Goal: Navigation & Orientation: Find specific page/section

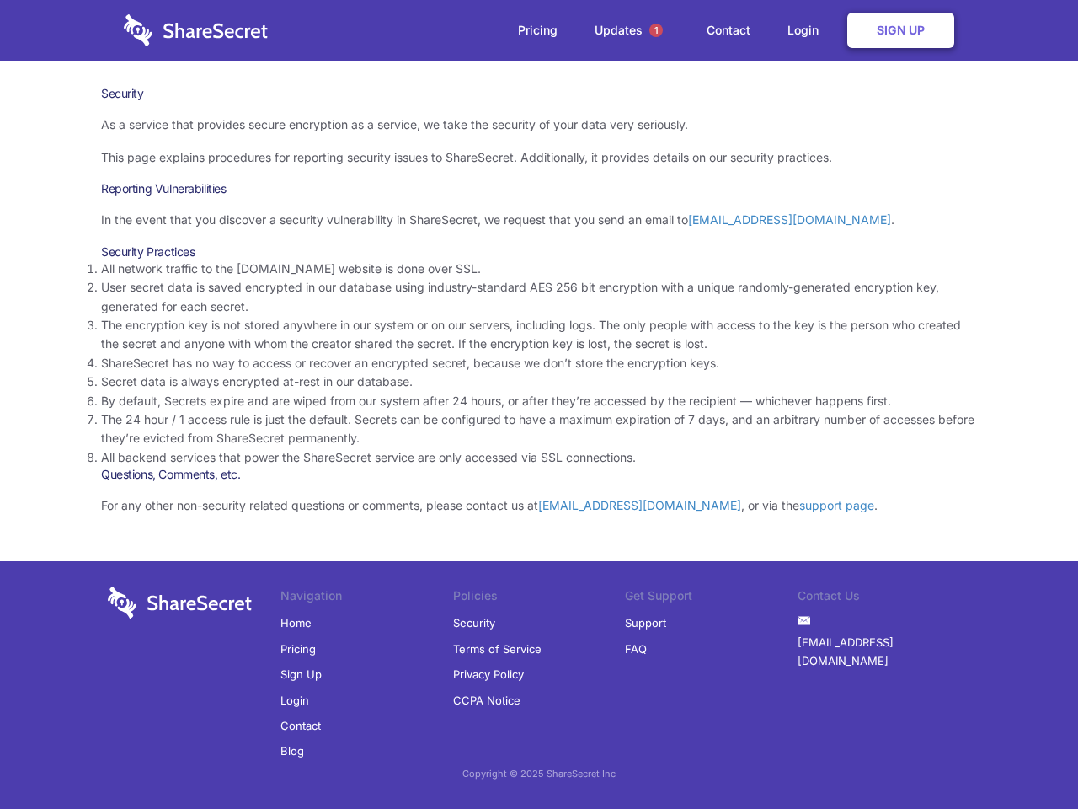
click at [539, 404] on li "By default, Secrets expire and are wiped from our system after 24 hours, or aft…" at bounding box center [539, 401] width 876 height 19
click at [656, 30] on span "1" at bounding box center [655, 30] width 13 height 13
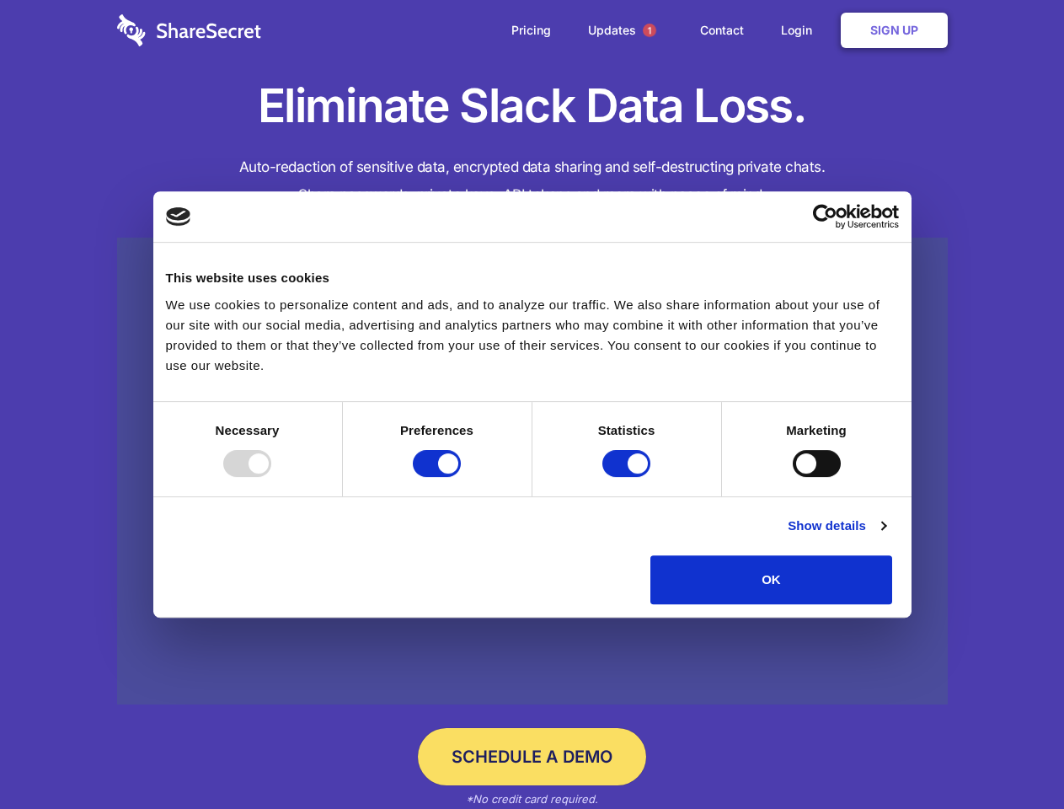
click at [271, 477] on div at bounding box center [247, 463] width 48 height 27
click at [461, 477] on input "Preferences" at bounding box center [437, 463] width 48 height 27
checkbox input "false"
click at [628, 477] on input "Statistics" at bounding box center [626, 463] width 48 height 27
checkbox input "false"
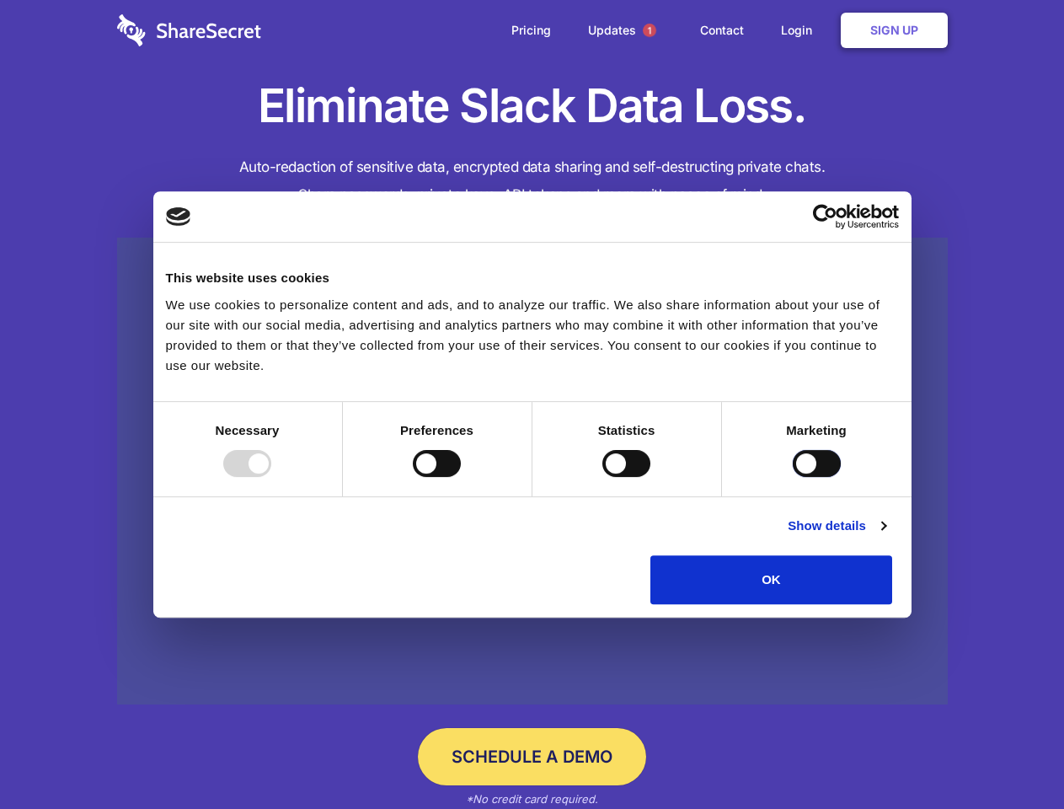
click at [793, 477] on input "Marketing" at bounding box center [817, 463] width 48 height 27
checkbox input "true"
click at [885, 536] on link "Show details" at bounding box center [837, 525] width 98 height 20
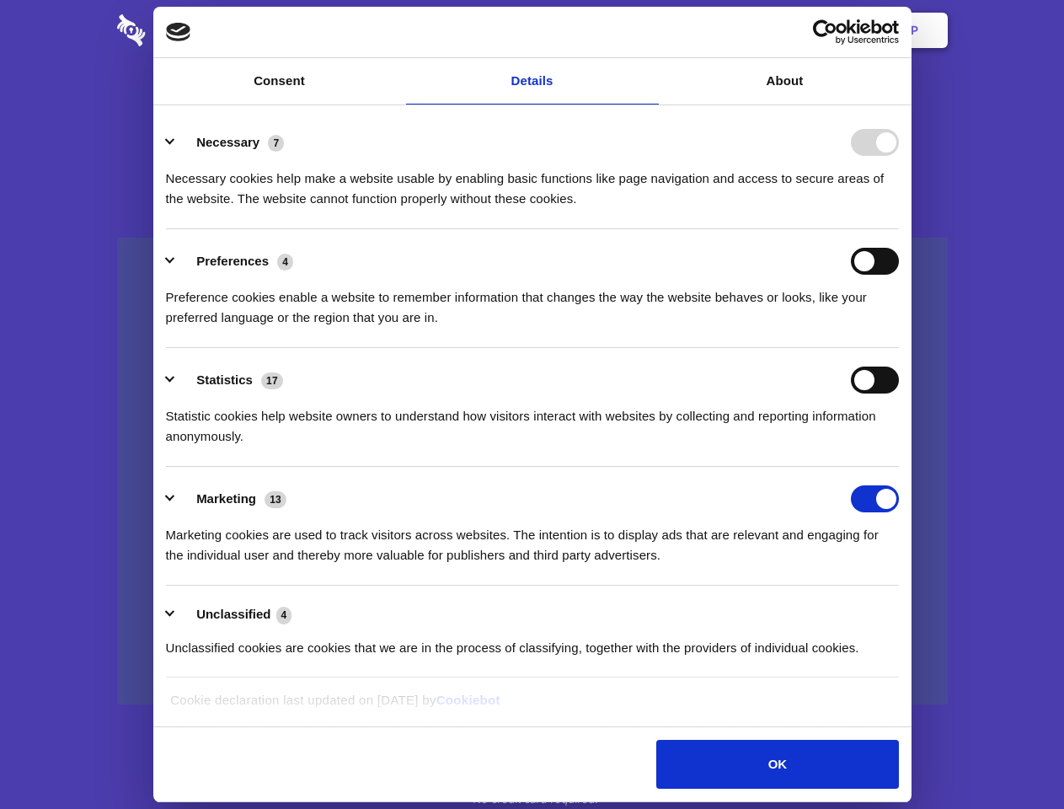
click at [899, 229] on li "Necessary 7 Necessary cookies help make a website usable by enabling basic func…" at bounding box center [532, 169] width 733 height 119
click at [649, 30] on span "1" at bounding box center [649, 30] width 13 height 13
